Goal: Find contact information: Find contact information

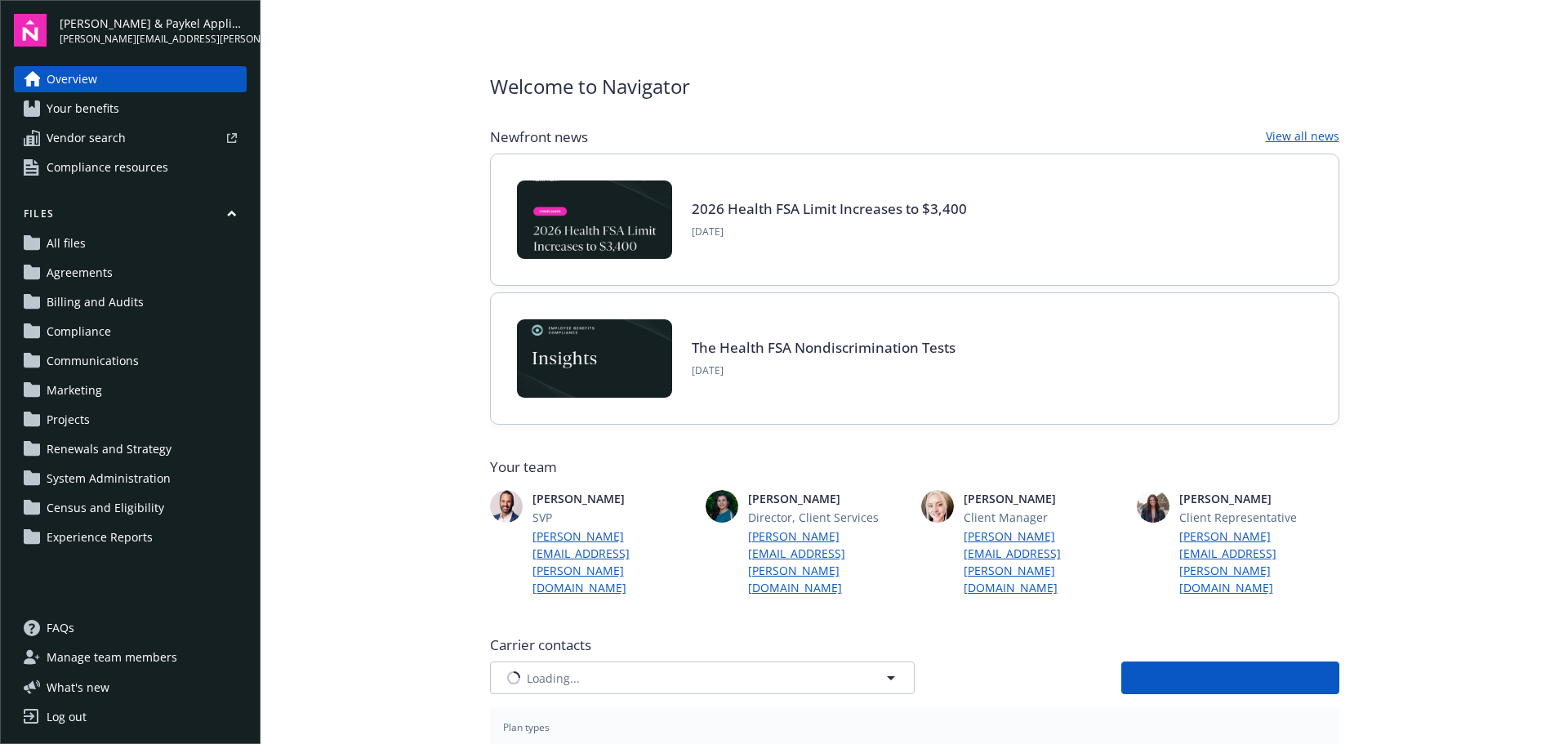
type input "Anthem Blue Cross"
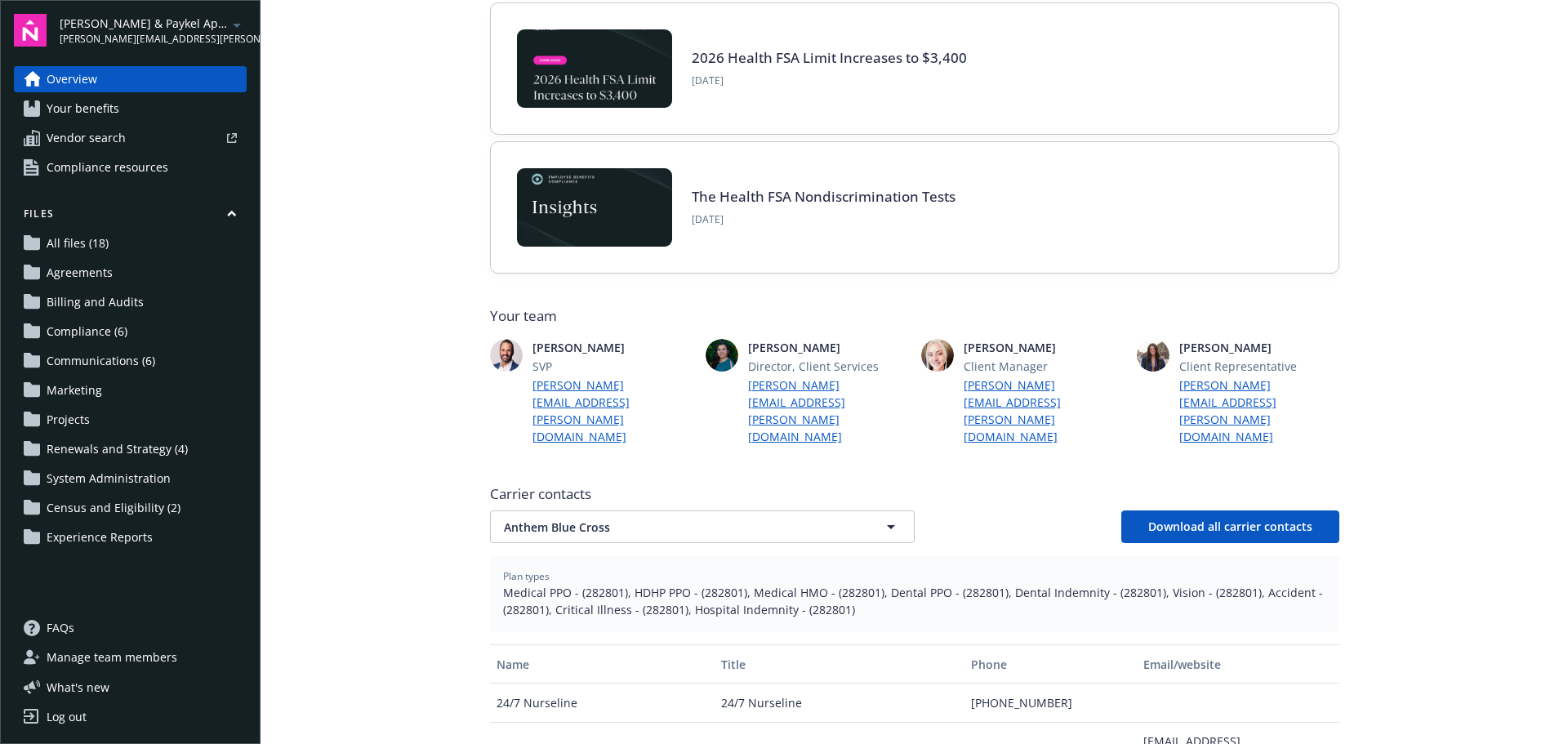
scroll to position [163, 0]
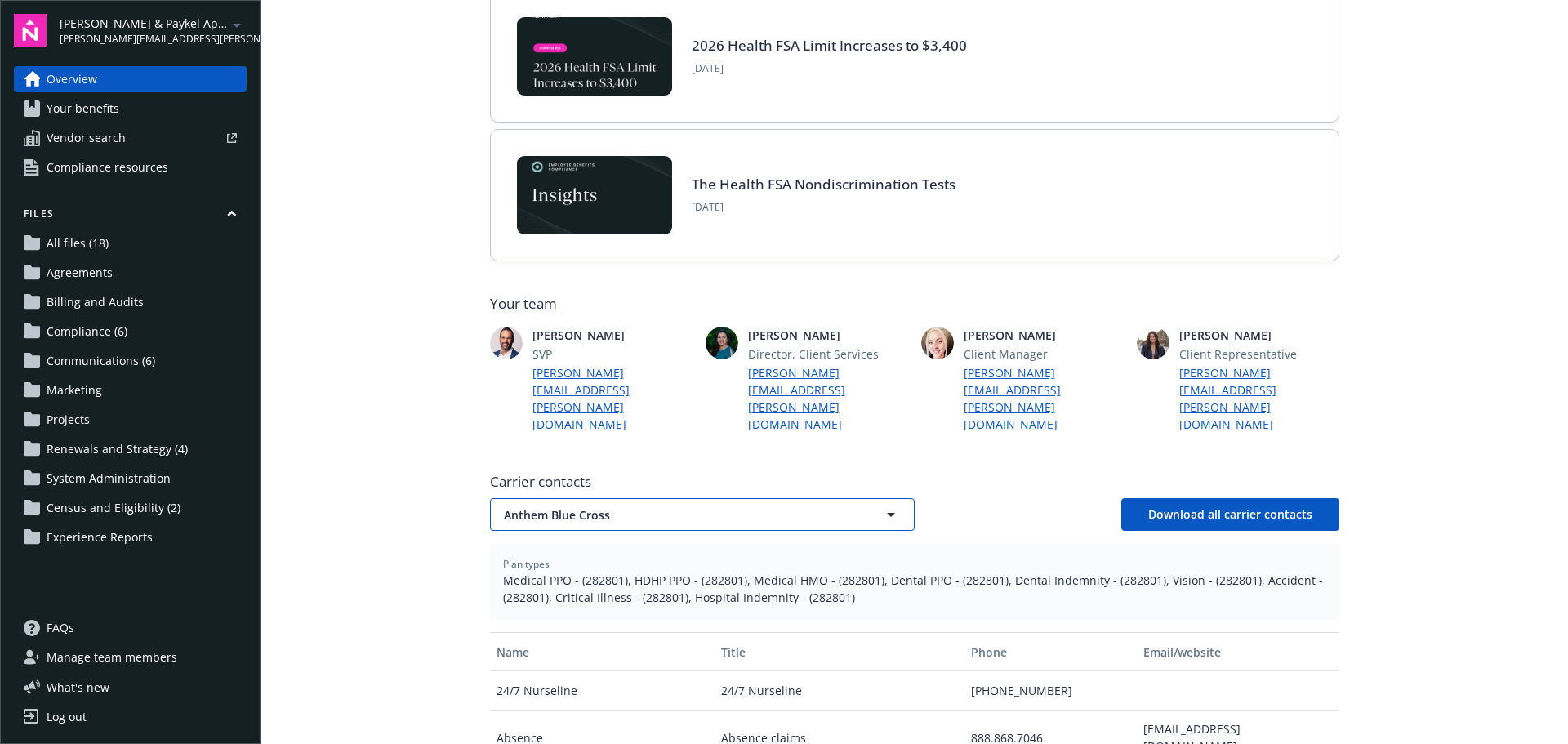
click at [594, 507] on span "Anthem Blue Cross" at bounding box center [673, 515] width 340 height 17
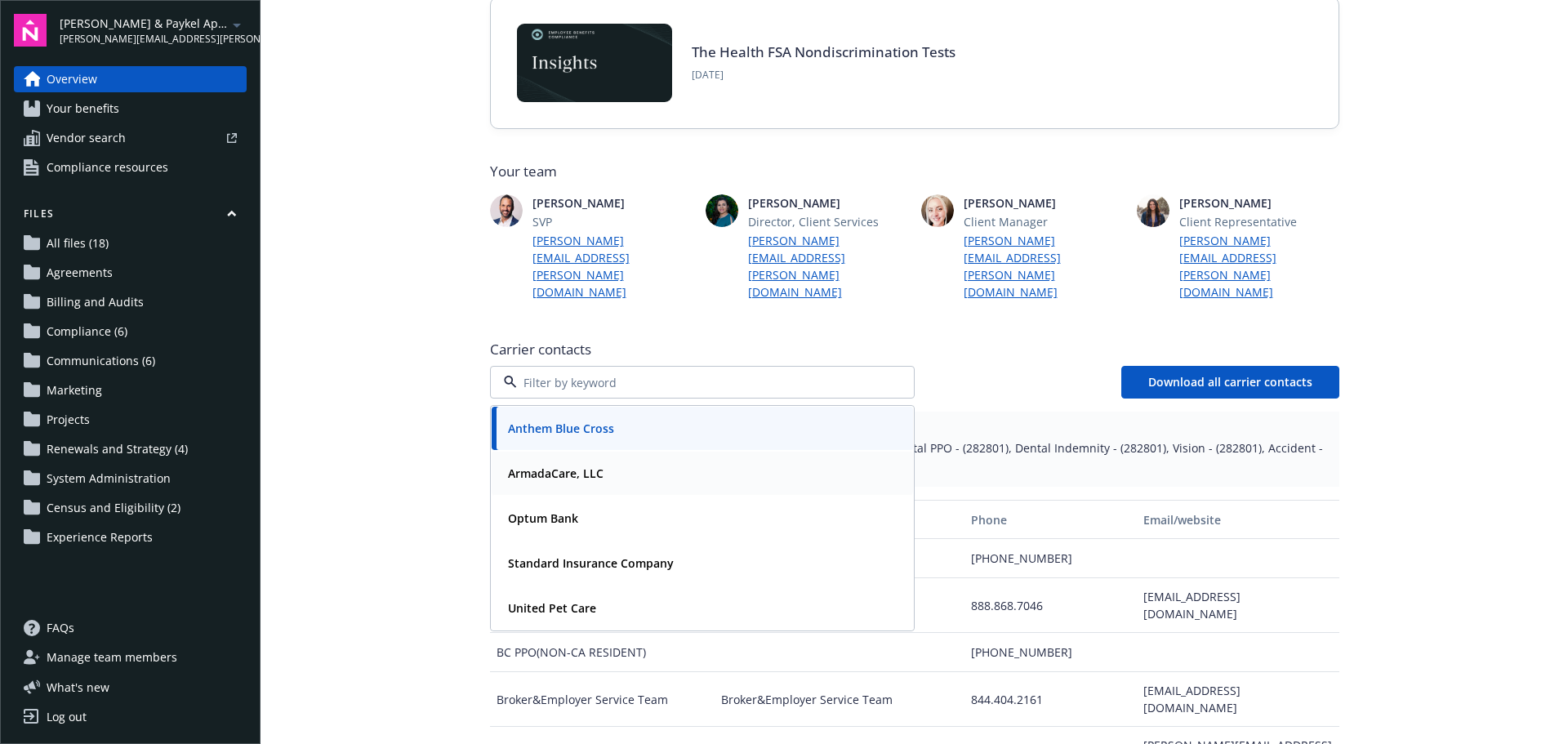
scroll to position [327, 0]
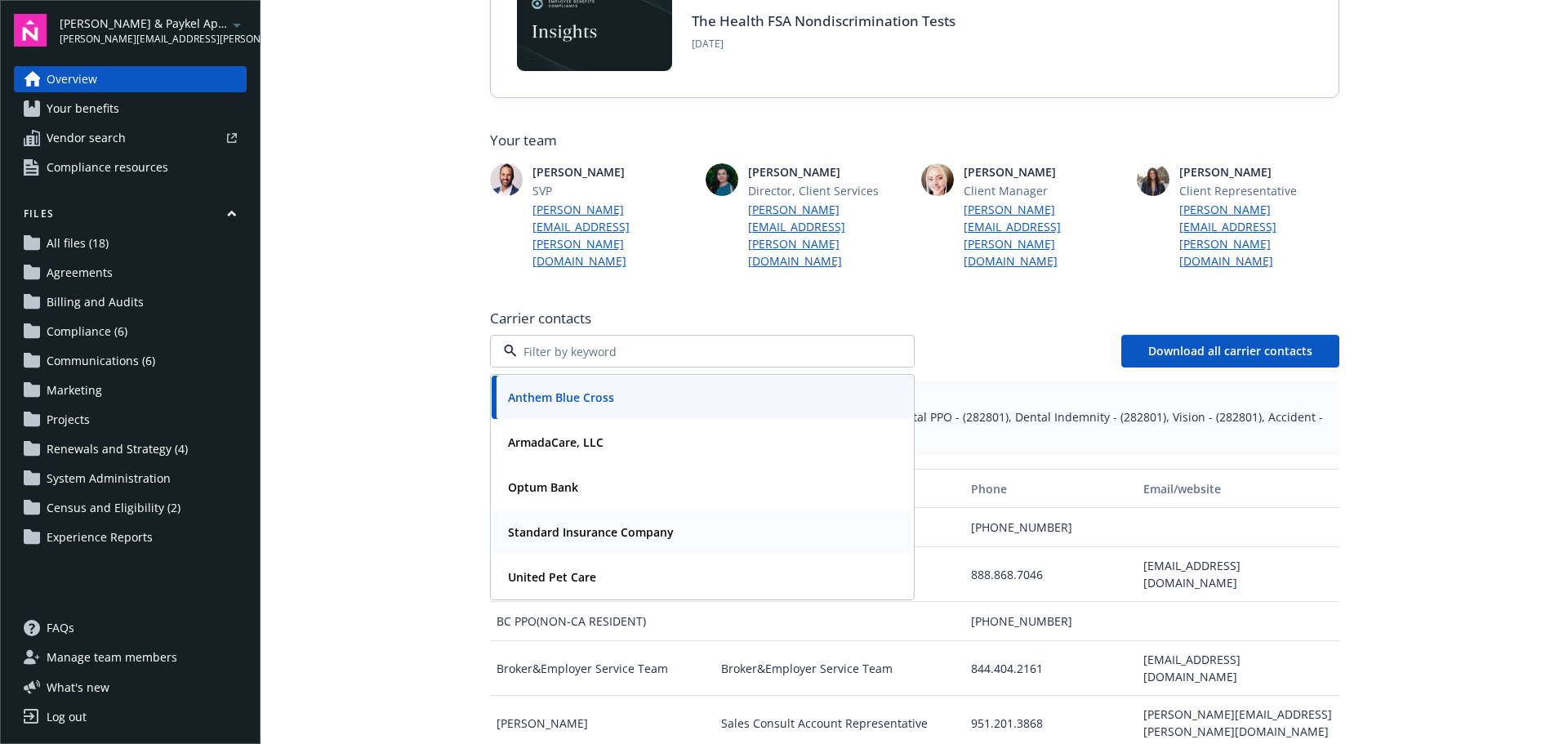
click at [625, 524] on strong "Standard Insurance Company" at bounding box center [591, 532] width 166 height 16
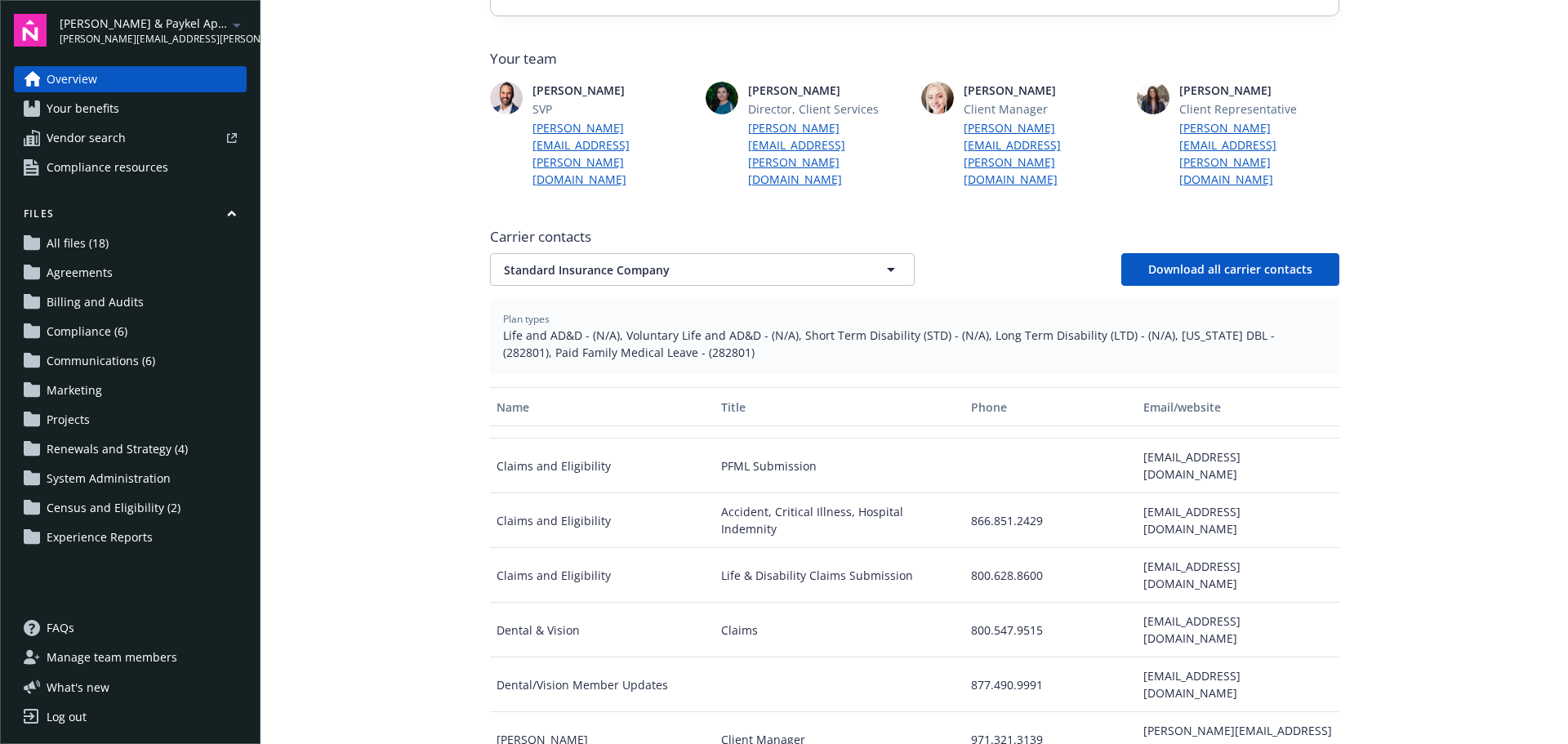
scroll to position [163, 0]
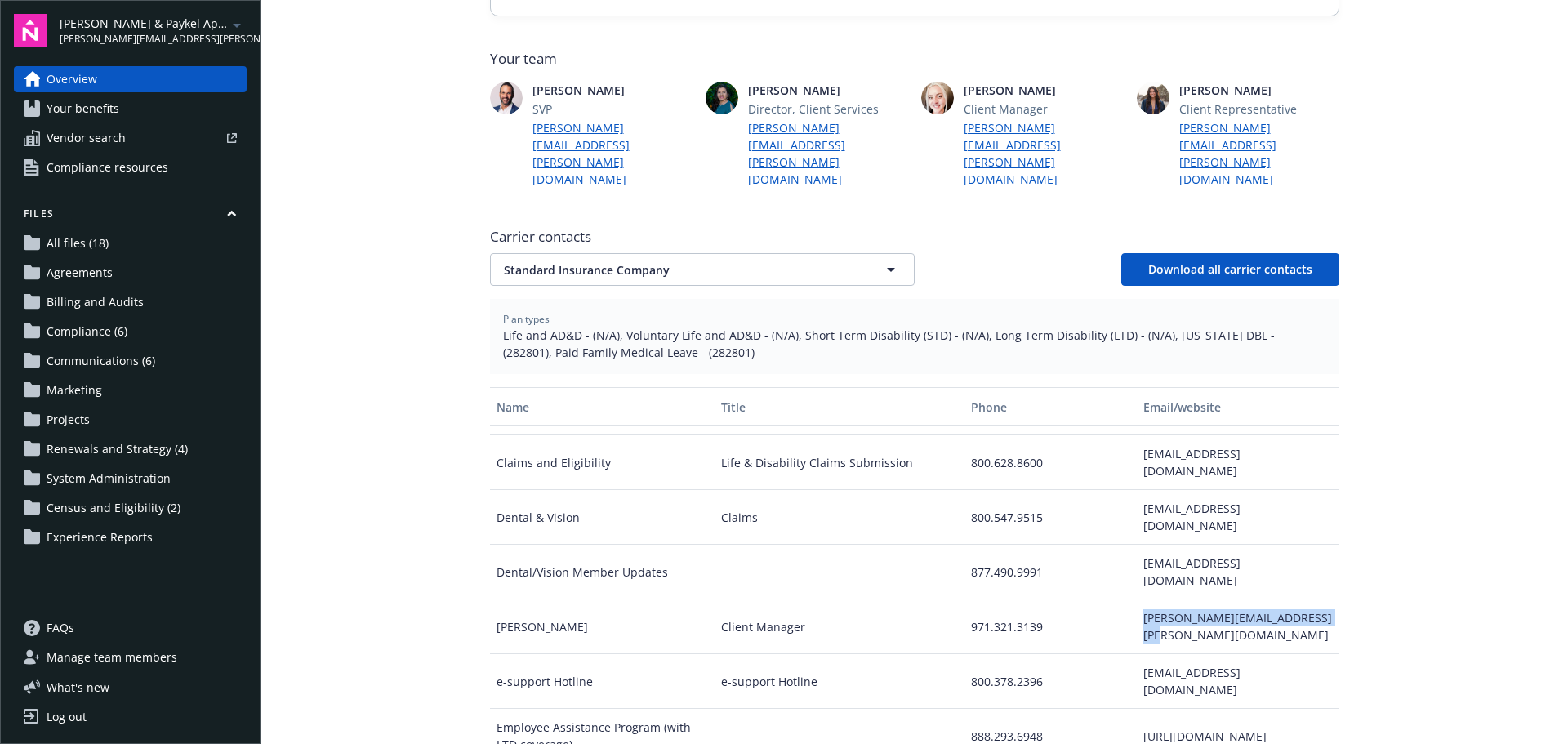
drag, startPoint x: 1129, startPoint y: 552, endPoint x: 1146, endPoint y: 567, distance: 22.7
click at [1146, 600] on div "[PERSON_NAME][EMAIL_ADDRESS][PERSON_NAME][DOMAIN_NAME]" at bounding box center [1239, 628] width 203 height 55
copy div "[PERSON_NAME][EMAIL_ADDRESS][PERSON_NAME][DOMAIN_NAME]"
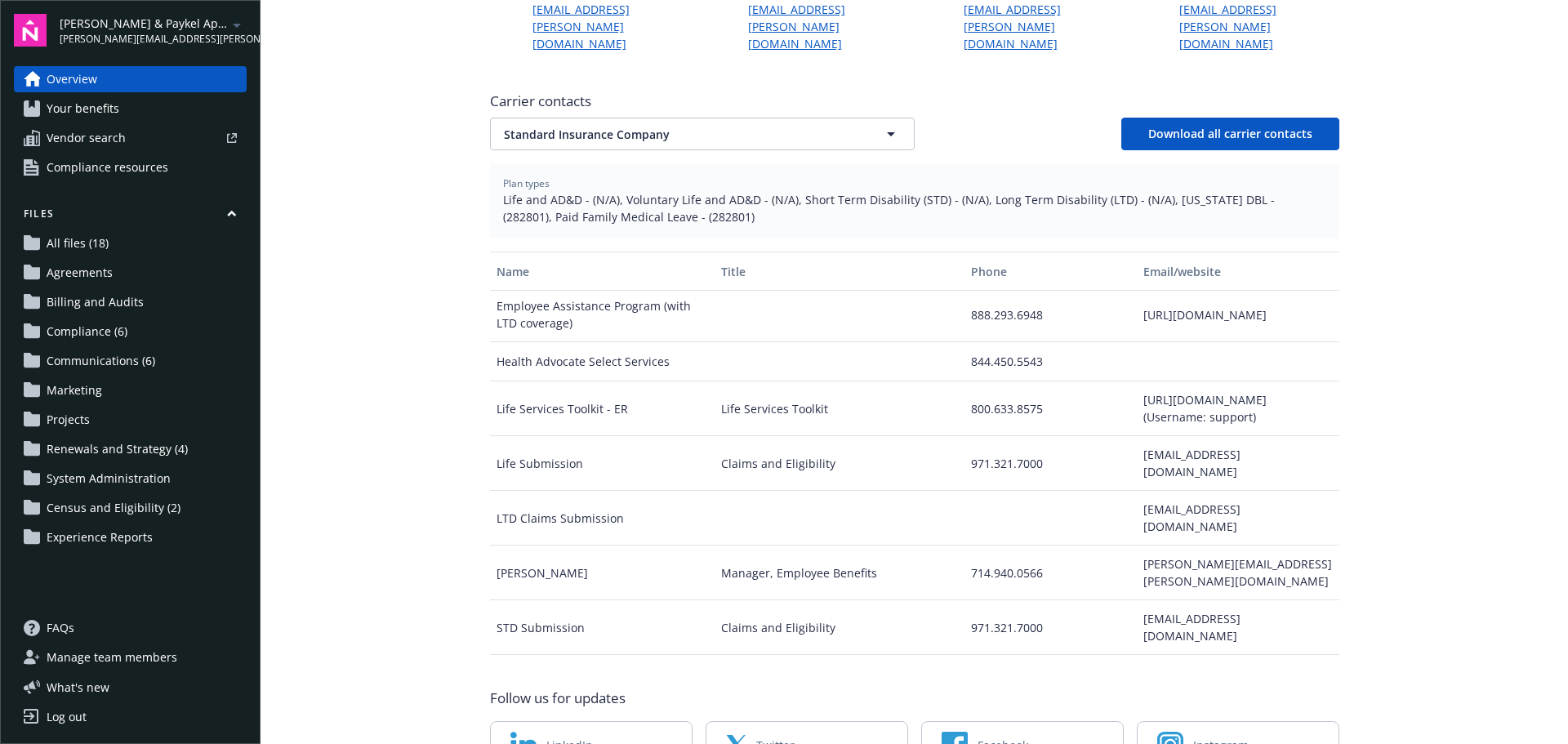
scroll to position [572, 0]
